Goal: Task Accomplishment & Management: Complete application form

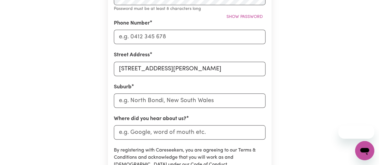
click at [223, 69] on input "[STREET_ADDRESS][PERSON_NAME]" at bounding box center [189, 69] width 151 height 14
click at [131, 99] on input "text" at bounding box center [189, 100] width 151 height 14
paste input "[PERSON_NAME] south"
type input "[PERSON_NAME] south"
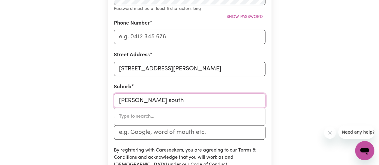
type input "[PERSON_NAME][GEOGRAPHIC_DATA], 3169"
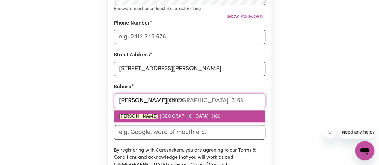
click at [143, 117] on mark "[PERSON_NAME]" at bounding box center [138, 116] width 39 height 5
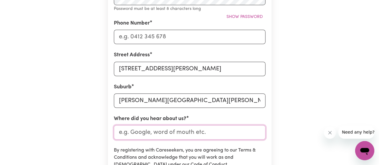
click at [142, 132] on input "Where did you hear about us?" at bounding box center [189, 132] width 151 height 14
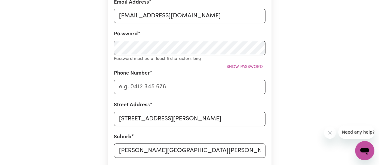
scroll to position [165, 0]
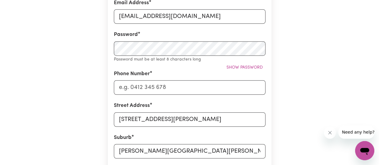
type input "indeed"
click at [159, 92] on input "Phone Number" at bounding box center [189, 87] width 151 height 14
type input "0426207485"
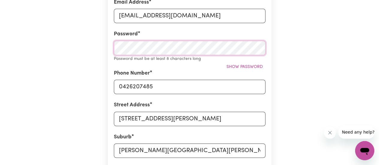
scroll to position [166, 0]
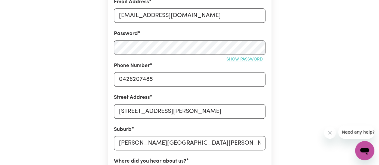
click at [242, 60] on span "Show password" at bounding box center [244, 59] width 36 height 4
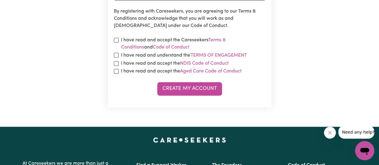
scroll to position [349, 0]
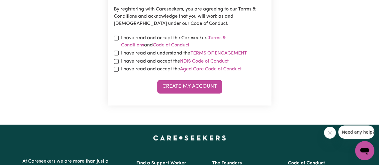
click at [147, 38] on label "I have read and accept the Careseekers Terms & Conditions and Code of Conduct" at bounding box center [193, 41] width 144 height 14
click at [116, 36] on input "checkbox" at bounding box center [116, 38] width 5 height 5
checkbox input "true"
click at [117, 52] on input "checkbox" at bounding box center [116, 53] width 5 height 5
checkbox input "true"
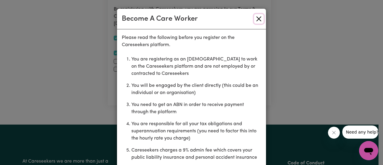
click at [258, 22] on button "Close" at bounding box center [259, 19] width 10 height 10
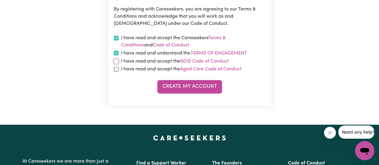
click at [117, 61] on input "checkbox" at bounding box center [116, 61] width 5 height 5
checkbox input "true"
click at [117, 70] on input "checkbox" at bounding box center [116, 69] width 5 height 5
checkbox input "true"
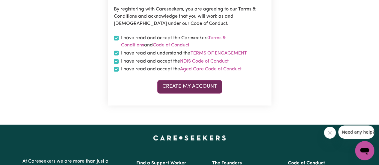
click at [182, 91] on button "Create My Account" at bounding box center [189, 86] width 65 height 13
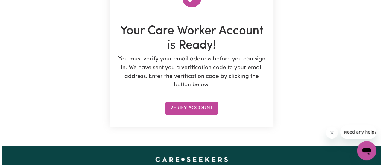
scroll to position [83, 0]
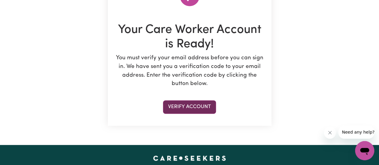
click at [196, 104] on button "Verify Account" at bounding box center [189, 106] width 53 height 13
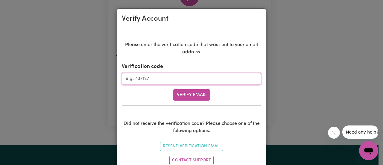
click at [158, 80] on input "Verification code" at bounding box center [191, 78] width 139 height 11
